Goal: Task Accomplishment & Management: Manage account settings

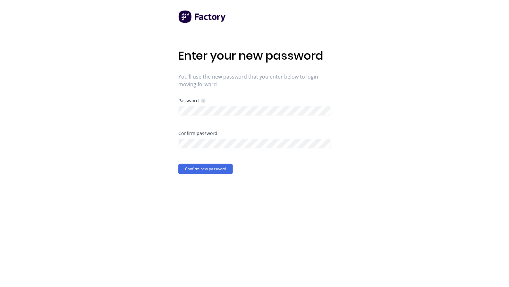
click at [400, 95] on div "Enter your new password You'll use the new password that you enter below to log…" at bounding box center [254, 143] width 509 height 287
click at [427, 140] on div "Enter your new password You'll use the new password that you enter below to log…" at bounding box center [254, 143] width 509 height 287
click at [220, 168] on button "Confirm new password" at bounding box center [205, 169] width 55 height 10
click at [409, 50] on div "Enter your new password You'll use the new password that you enter below to log…" at bounding box center [254, 143] width 509 height 287
drag, startPoint x: 398, startPoint y: 100, endPoint x: 398, endPoint y: 97, distance: 3.2
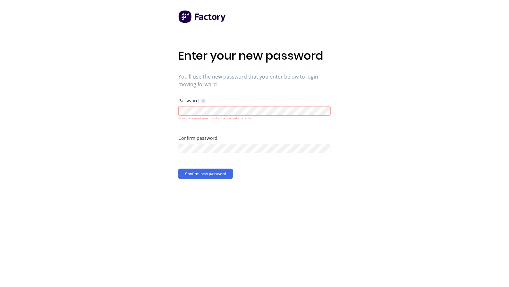
click at [398, 99] on div "Enter your new password You'll use the new password that you enter below to log…" at bounding box center [254, 143] width 509 height 287
click at [221, 173] on button "Confirm new password" at bounding box center [205, 174] width 55 height 10
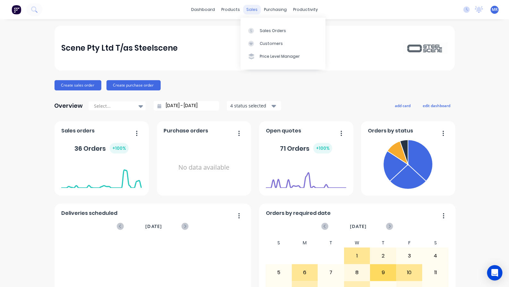
click at [252, 9] on div "sales" at bounding box center [252, 10] width 18 height 10
click at [259, 31] on link "Sales Orders" at bounding box center [283, 30] width 85 height 13
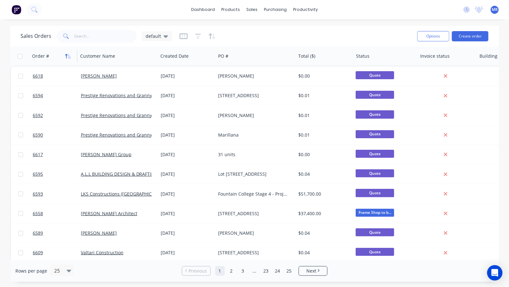
click at [65, 57] on icon "button" at bounding box center [68, 56] width 6 height 5
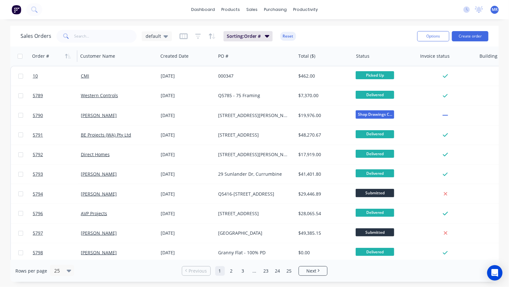
click at [65, 57] on icon "button" at bounding box center [68, 56] width 6 height 5
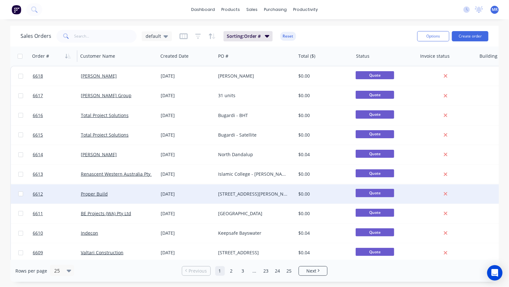
scroll to position [40, 0]
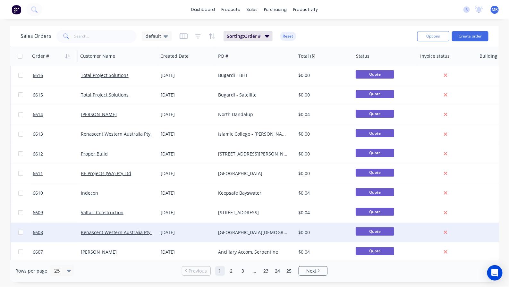
click at [242, 230] on div "[GEOGRAPHIC_DATA][DEMOGRAPHIC_DATA]. [GEOGRAPHIC_DATA]" at bounding box center [253, 232] width 71 height 6
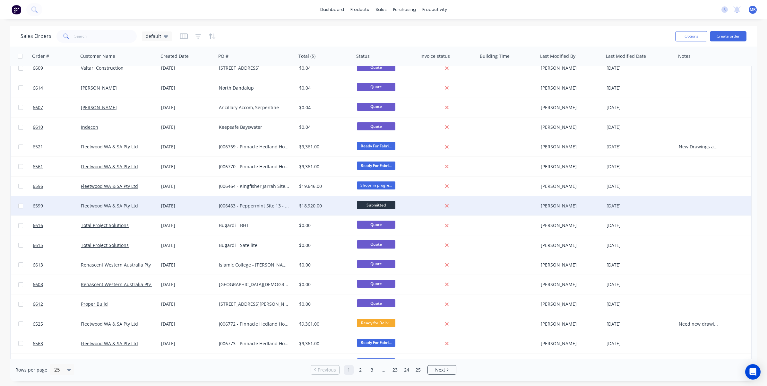
scroll to position [198, 0]
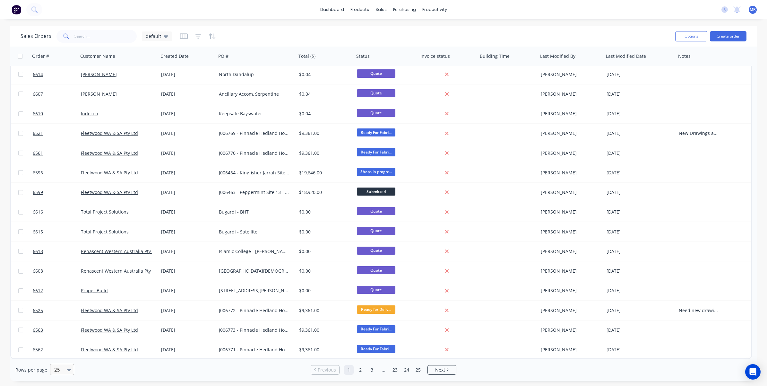
click at [67, 287] on icon at bounding box center [69, 369] width 4 height 7
click at [64, 287] on div "100" at bounding box center [61, 354] width 24 height 12
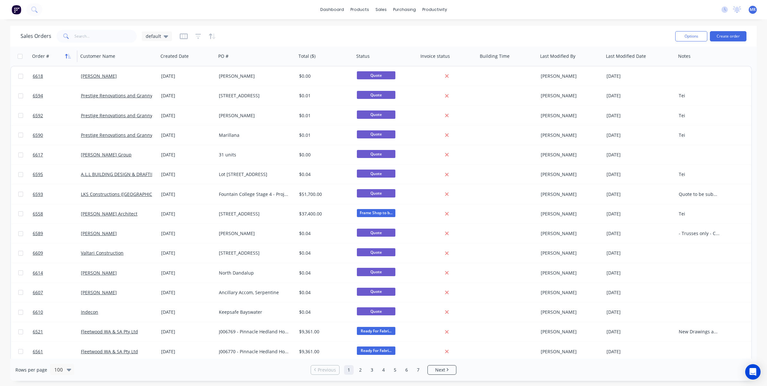
click at [66, 56] on icon "button" at bounding box center [66, 56] width 2 height 4
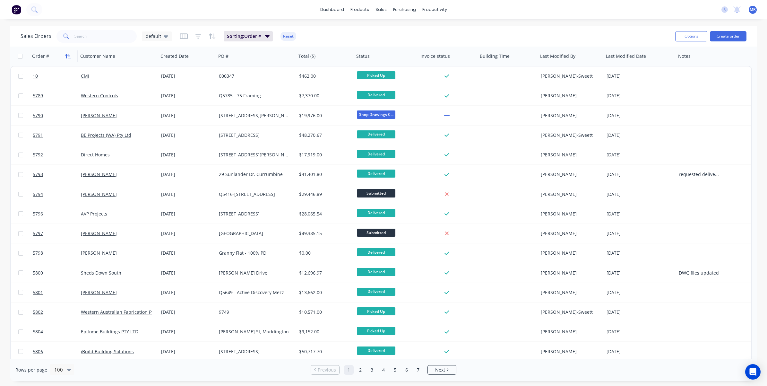
click at [66, 56] on icon "button" at bounding box center [66, 56] width 2 height 4
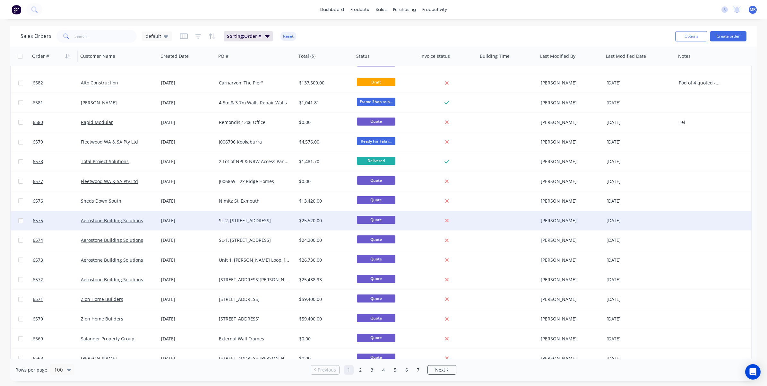
scroll to position [682, 0]
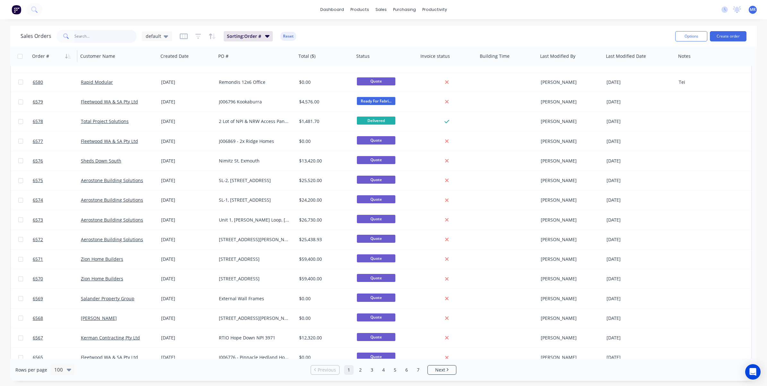
click at [86, 36] on input "text" at bounding box center [105, 36] width 63 height 13
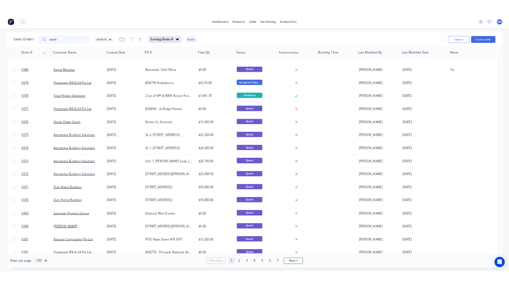
scroll to position [0, 0]
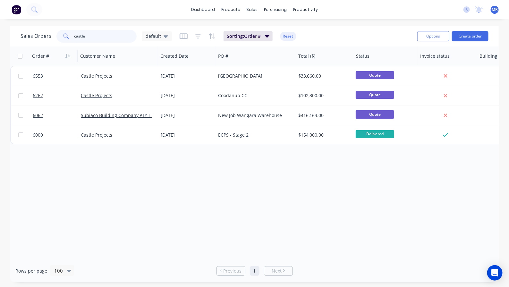
type input "castle"
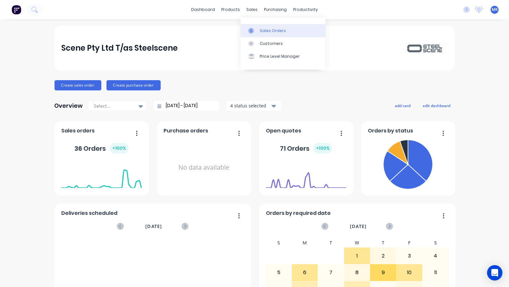
click at [268, 30] on div "Sales Orders" at bounding box center [273, 31] width 26 height 6
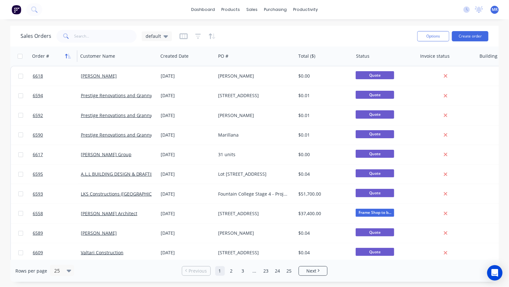
click at [67, 55] on icon "button" at bounding box center [66, 56] width 2 height 4
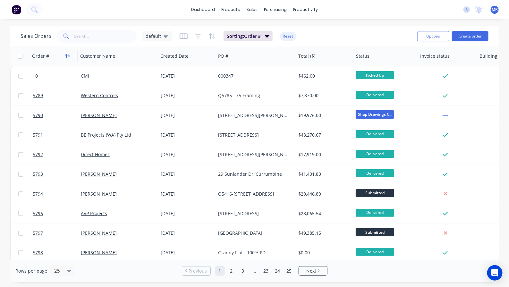
click at [71, 56] on icon "button" at bounding box center [68, 56] width 6 height 5
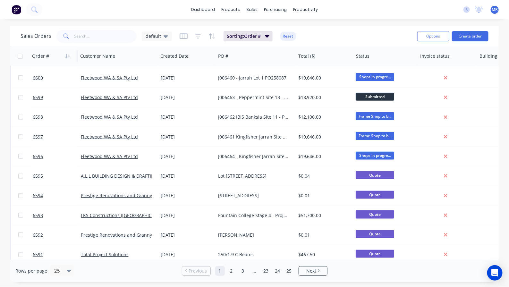
scroll to position [300, 0]
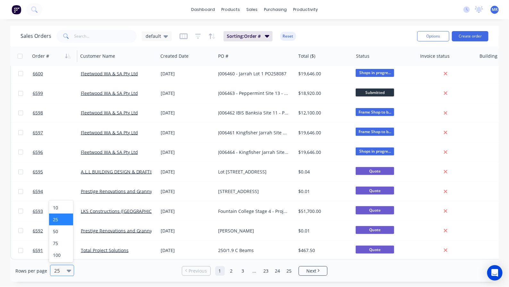
click at [67, 267] on icon at bounding box center [69, 270] width 4 height 7
click at [61, 257] on div "100" at bounding box center [61, 255] width 24 height 12
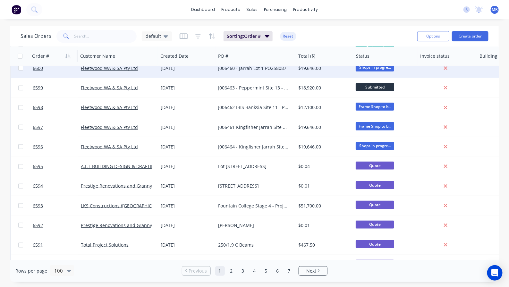
scroll to position [321, 0]
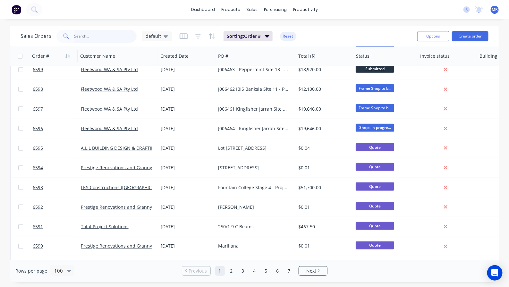
click at [113, 39] on input "text" at bounding box center [105, 36] width 63 height 13
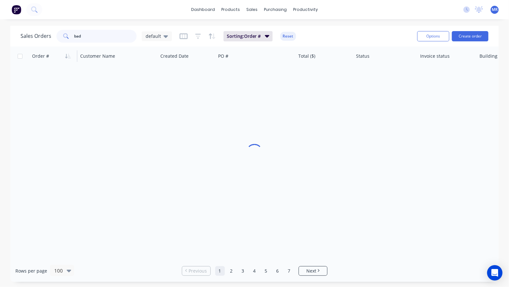
scroll to position [0, 0]
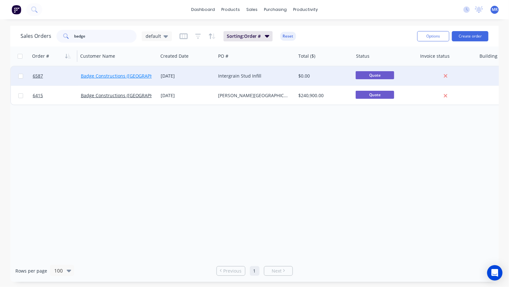
type input "badge"
click at [125, 74] on link "Badge Constructions ([GEOGRAPHIC_DATA]) Pty Ltd" at bounding box center [135, 76] width 108 height 6
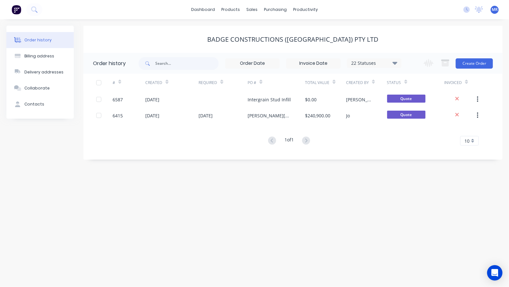
click at [88, 197] on div "Order history Billing address Delivery addresses Collaborate Contacts Badge Con…" at bounding box center [254, 153] width 509 height 268
